Goal: Transaction & Acquisition: Download file/media

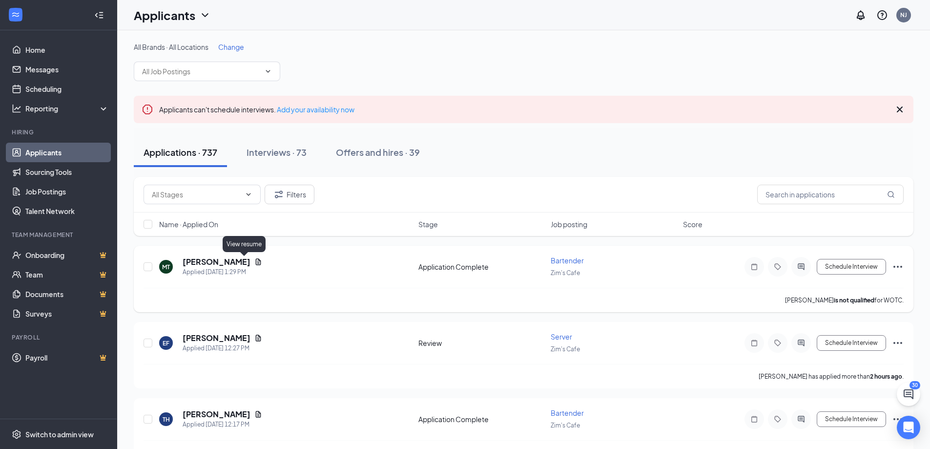
click at [256, 264] on icon "Document" at bounding box center [258, 261] width 5 height 6
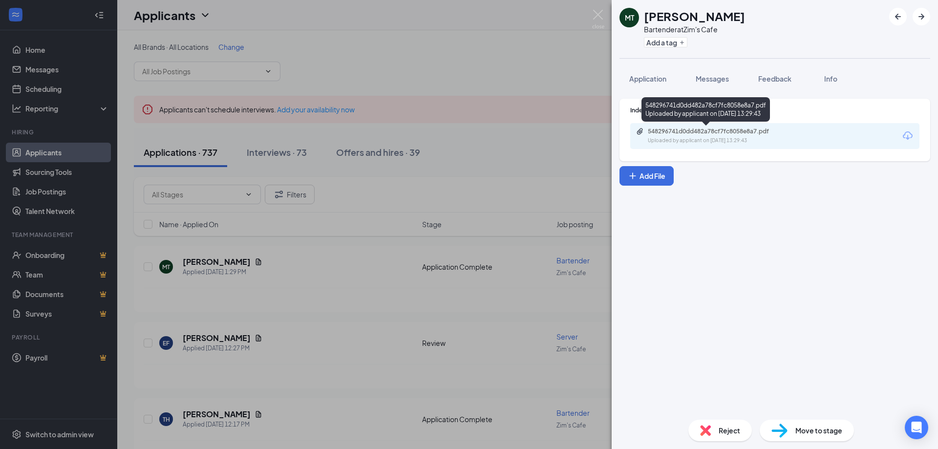
click at [725, 130] on div "548296741d0dd482a78cf7fc8058e8a7.pdf" at bounding box center [716, 131] width 137 height 8
click at [596, 18] on img at bounding box center [598, 19] width 12 height 19
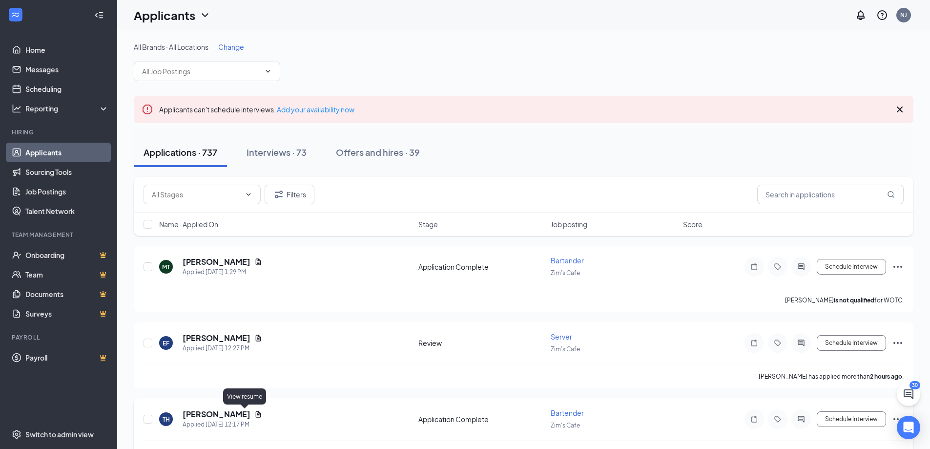
drag, startPoint x: 246, startPoint y: 414, endPoint x: 251, endPoint y: 413, distance: 5.6
click at [254, 414] on icon "Document" at bounding box center [258, 414] width 8 height 8
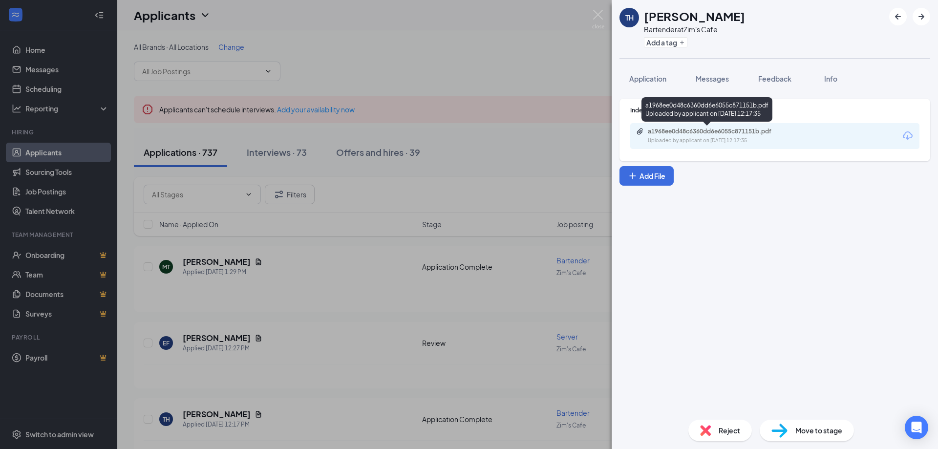
click at [722, 132] on div "a1968ee0d48c6360dd6e6055c871151b.pdf" at bounding box center [716, 131] width 137 height 8
click at [597, 14] on img at bounding box center [598, 19] width 12 height 19
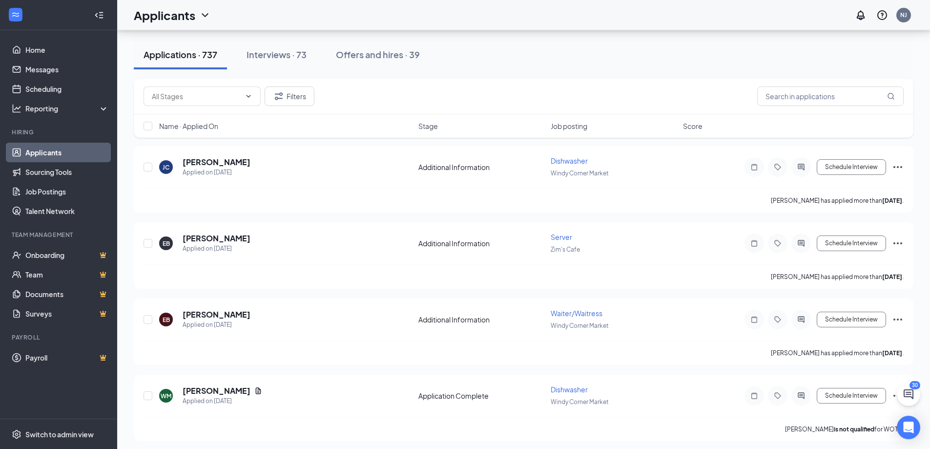
scroll to position [3255, 0]
